Goal: Transaction & Acquisition: Purchase product/service

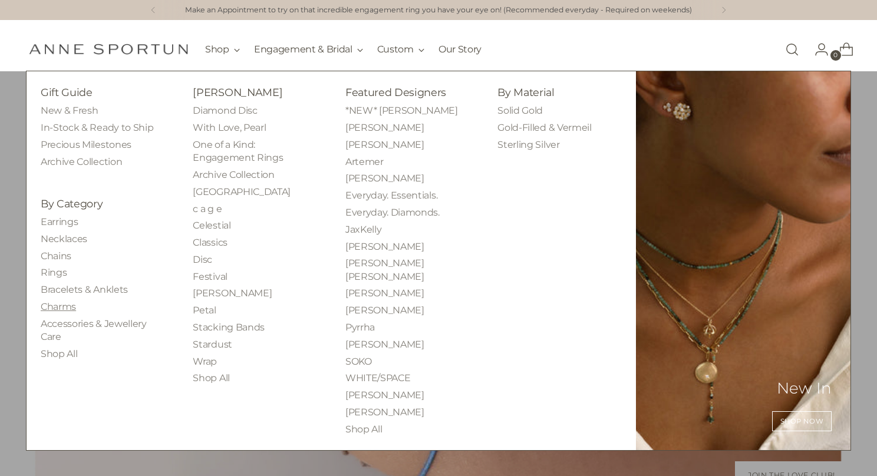
click at [62, 305] on link "Charms" at bounding box center [58, 306] width 35 height 11
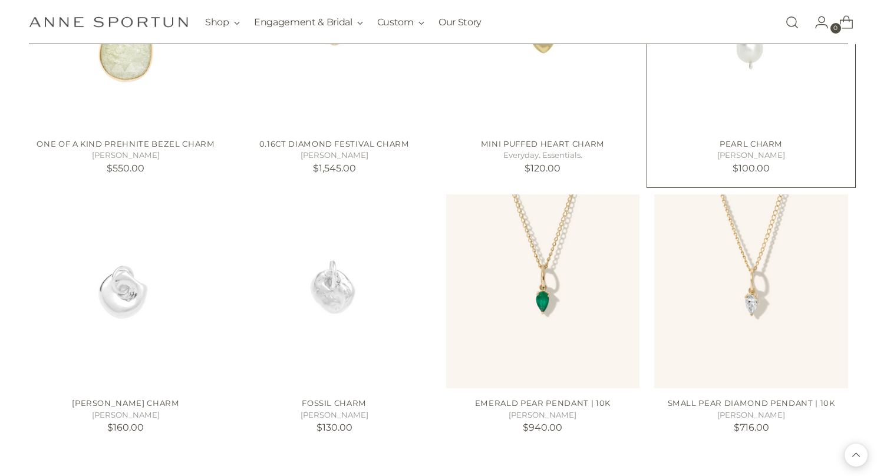
scroll to position [887, 0]
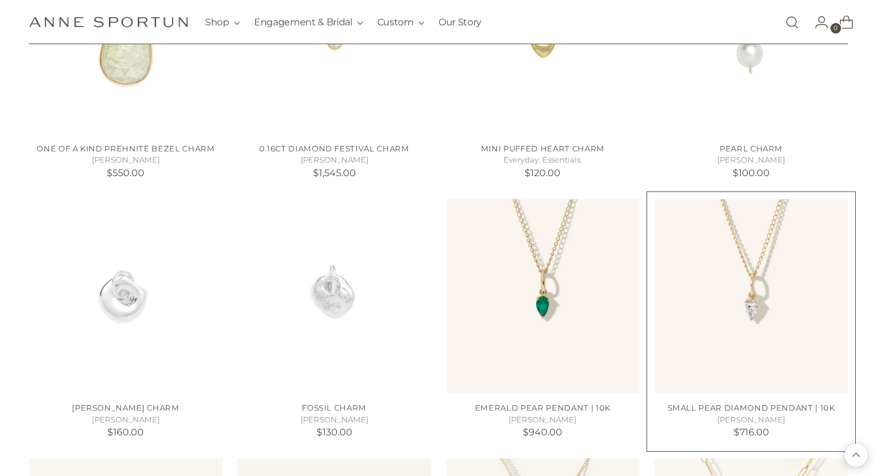
click at [0, 0] on img "Small Pear Diamond Pendant | 10k" at bounding box center [0, 0] width 0 height 0
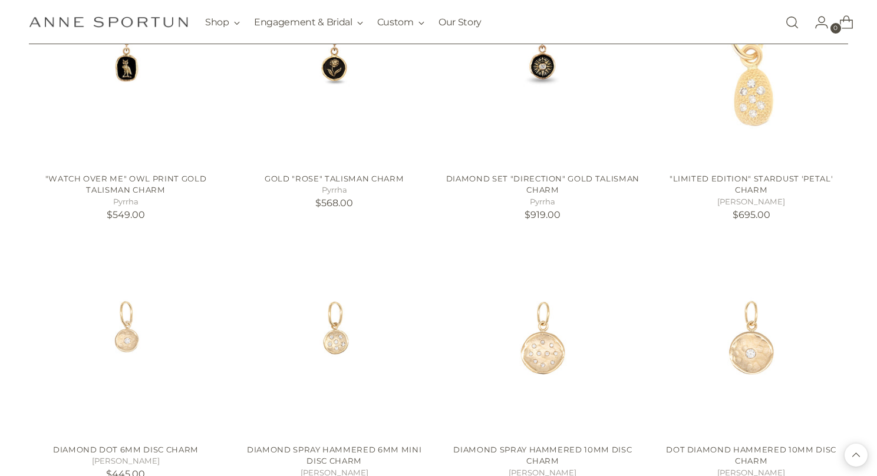
scroll to position [1960, 0]
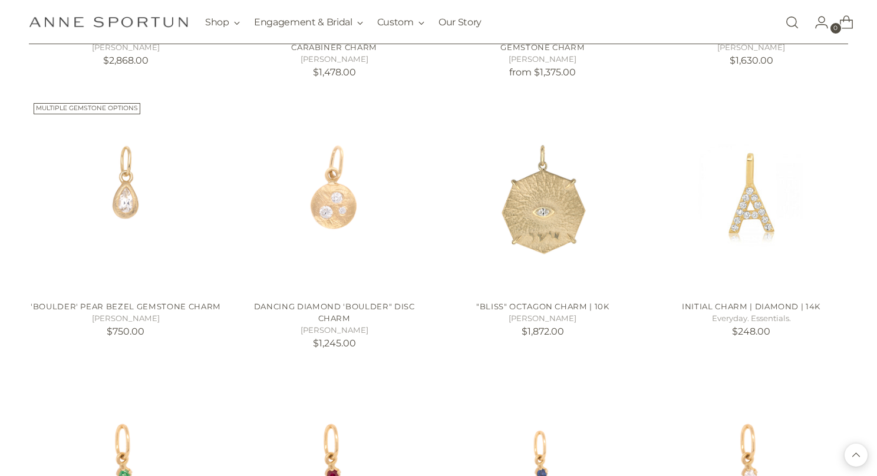
scroll to position [3063, 0]
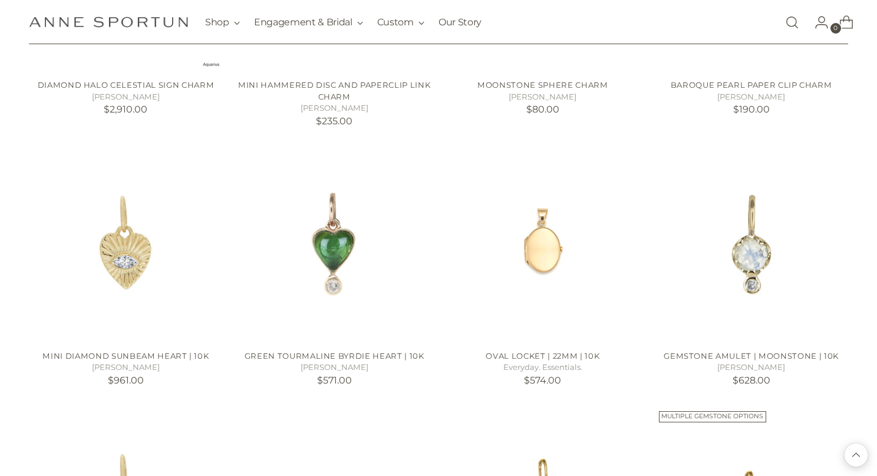
scroll to position [4163, 0]
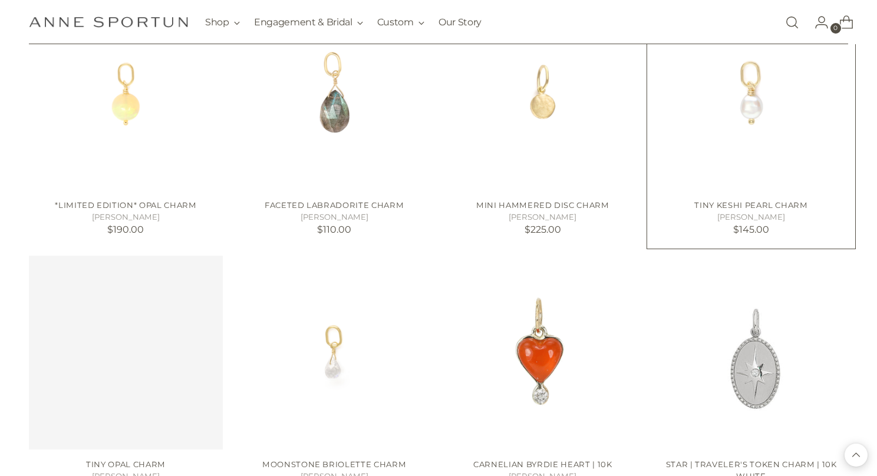
scroll to position [5092, 0]
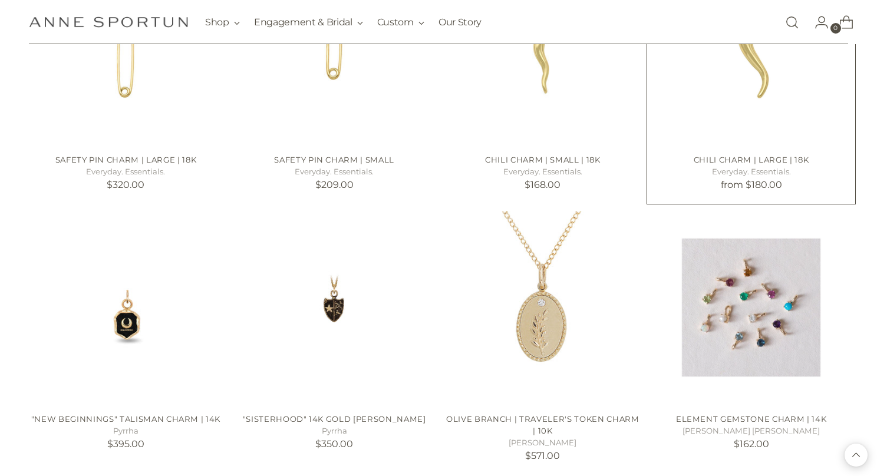
scroll to position [5923, 0]
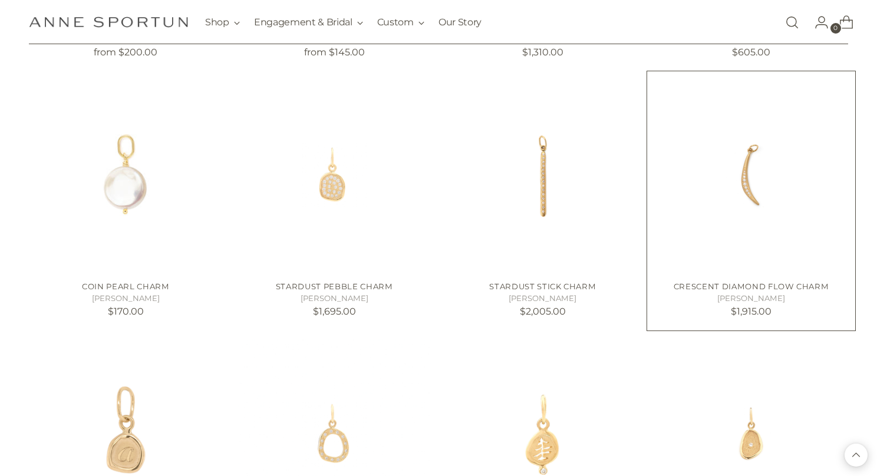
scroll to position [6621, 0]
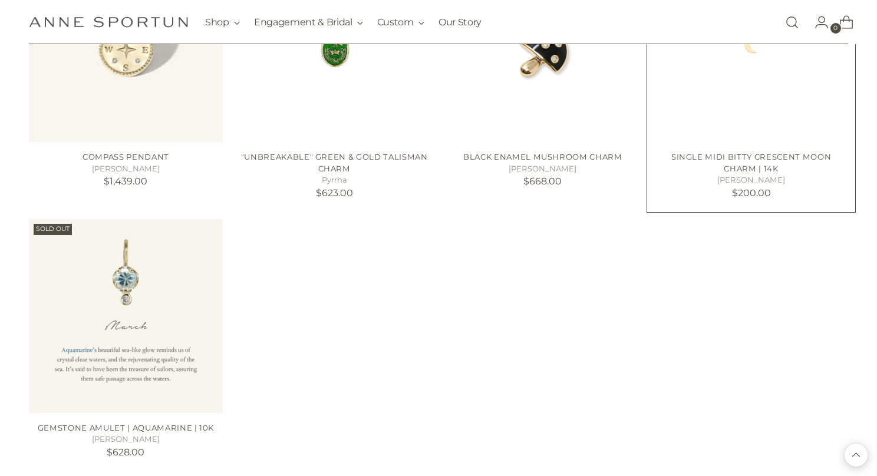
scroll to position [8054, 0]
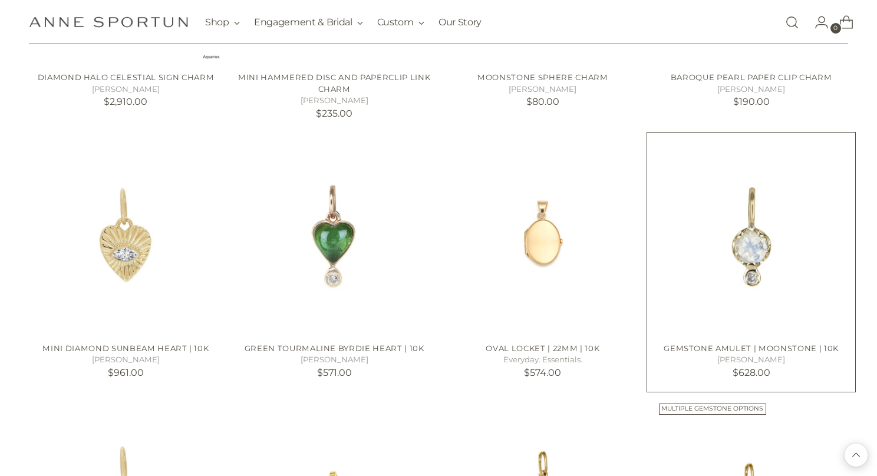
scroll to position [4157, 0]
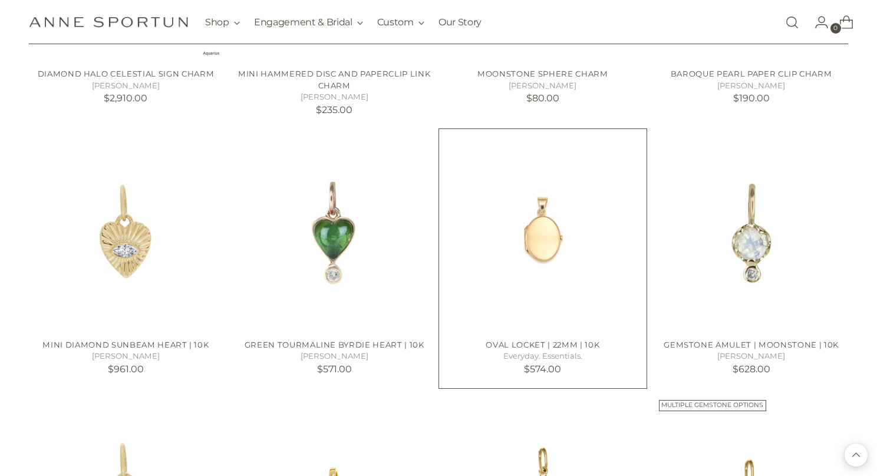
click at [0, 0] on img "Oval Locket | 22mm | 10k" at bounding box center [0, 0] width 0 height 0
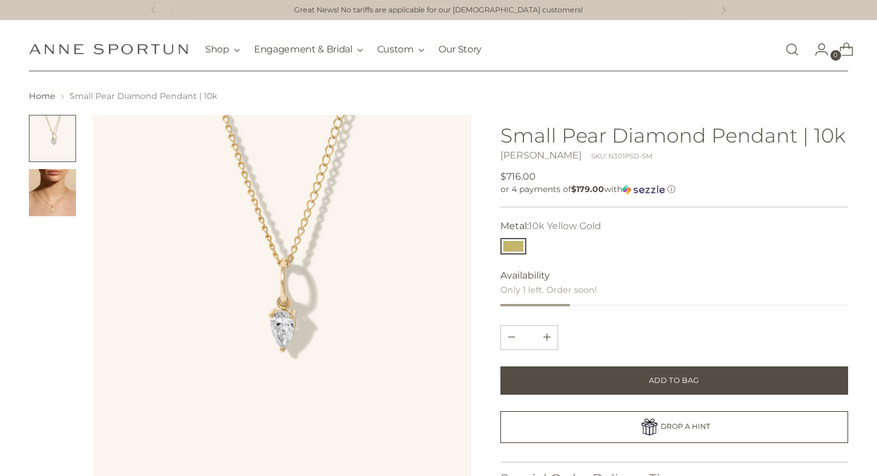
click at [58, 191] on img "Change image to image 2" at bounding box center [52, 192] width 47 height 47
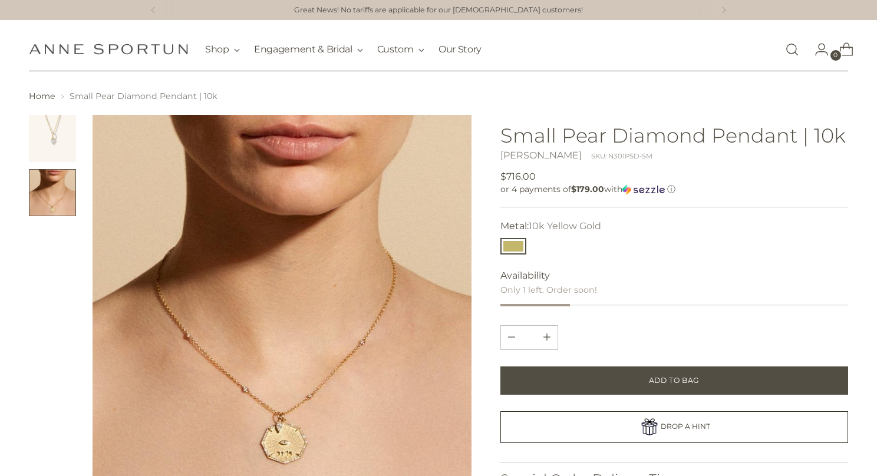
click at [57, 134] on img "Change image to image 1" at bounding box center [52, 138] width 47 height 47
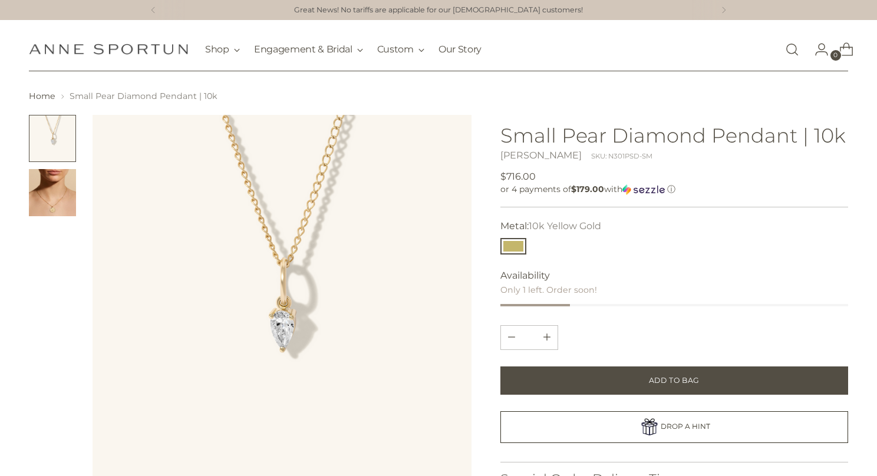
click at [45, 209] on img "Change image to image 2" at bounding box center [52, 192] width 47 height 47
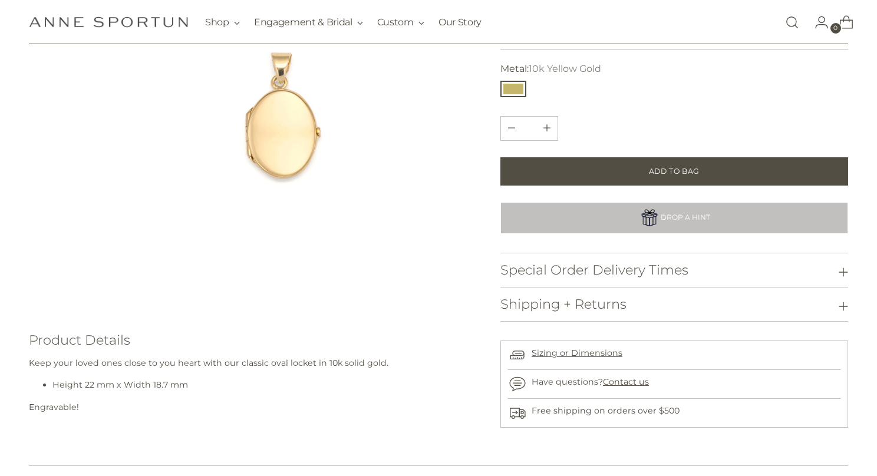
scroll to position [190, 0]
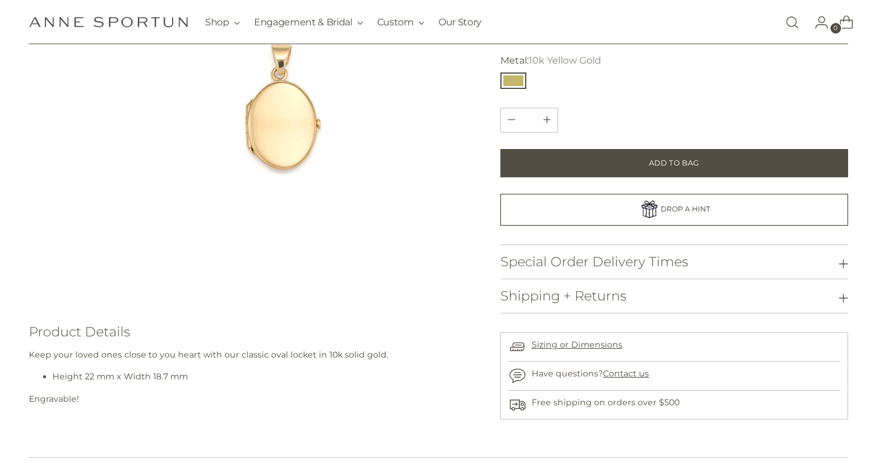
click at [660, 250] on button "Special Order Delivery Times" at bounding box center [674, 263] width 348 height 34
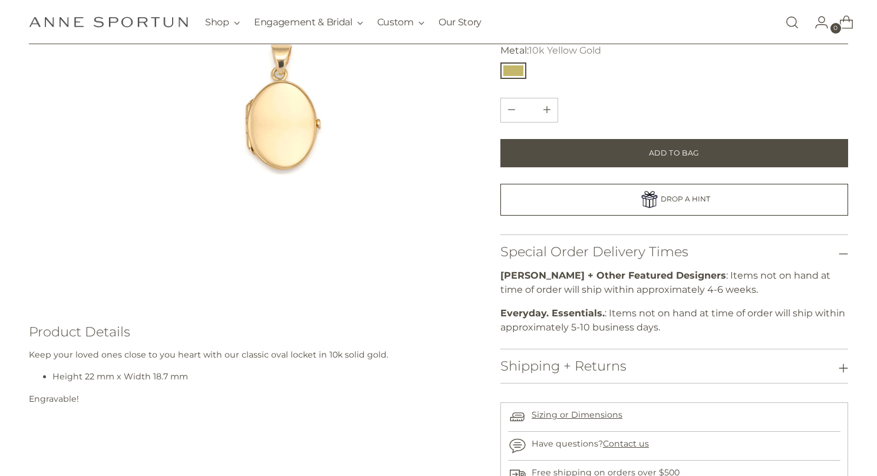
click at [660, 250] on h3 "Special Order Delivery Times" at bounding box center [594, 252] width 188 height 15
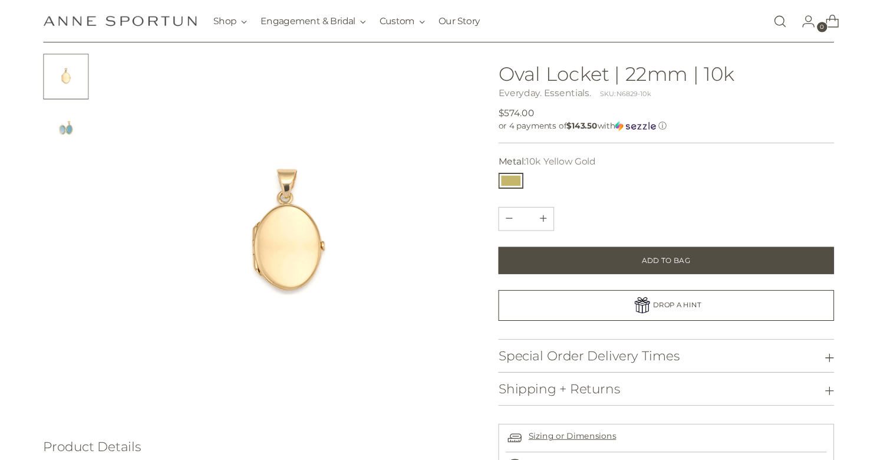
scroll to position [2, 0]
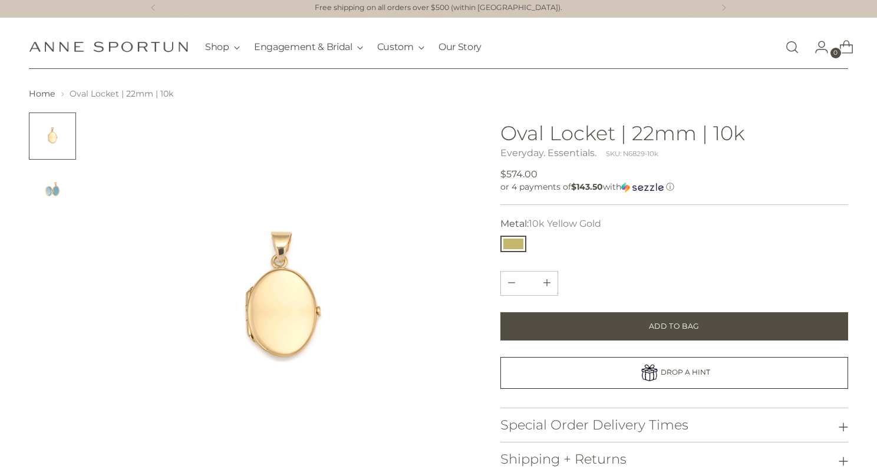
click at [49, 192] on img "Change image to image 2" at bounding box center [52, 190] width 47 height 47
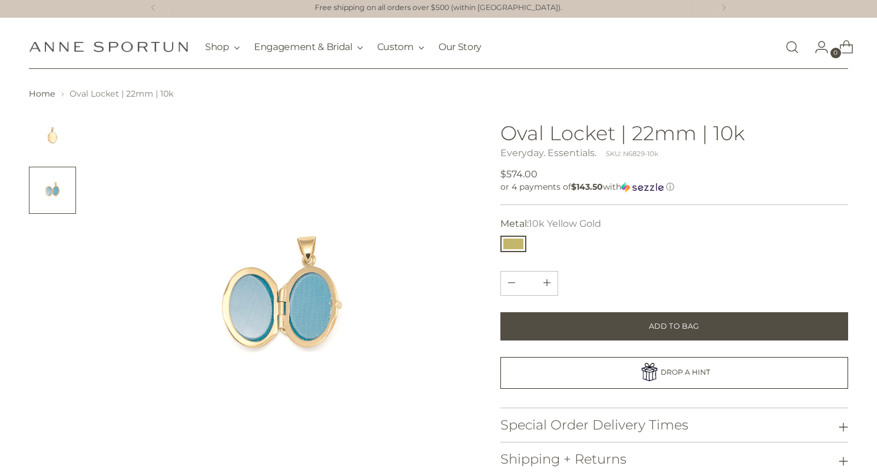
click at [50, 138] on img "Change image to image 1" at bounding box center [52, 136] width 47 height 47
